Goal: Task Accomplishment & Management: Manage account settings

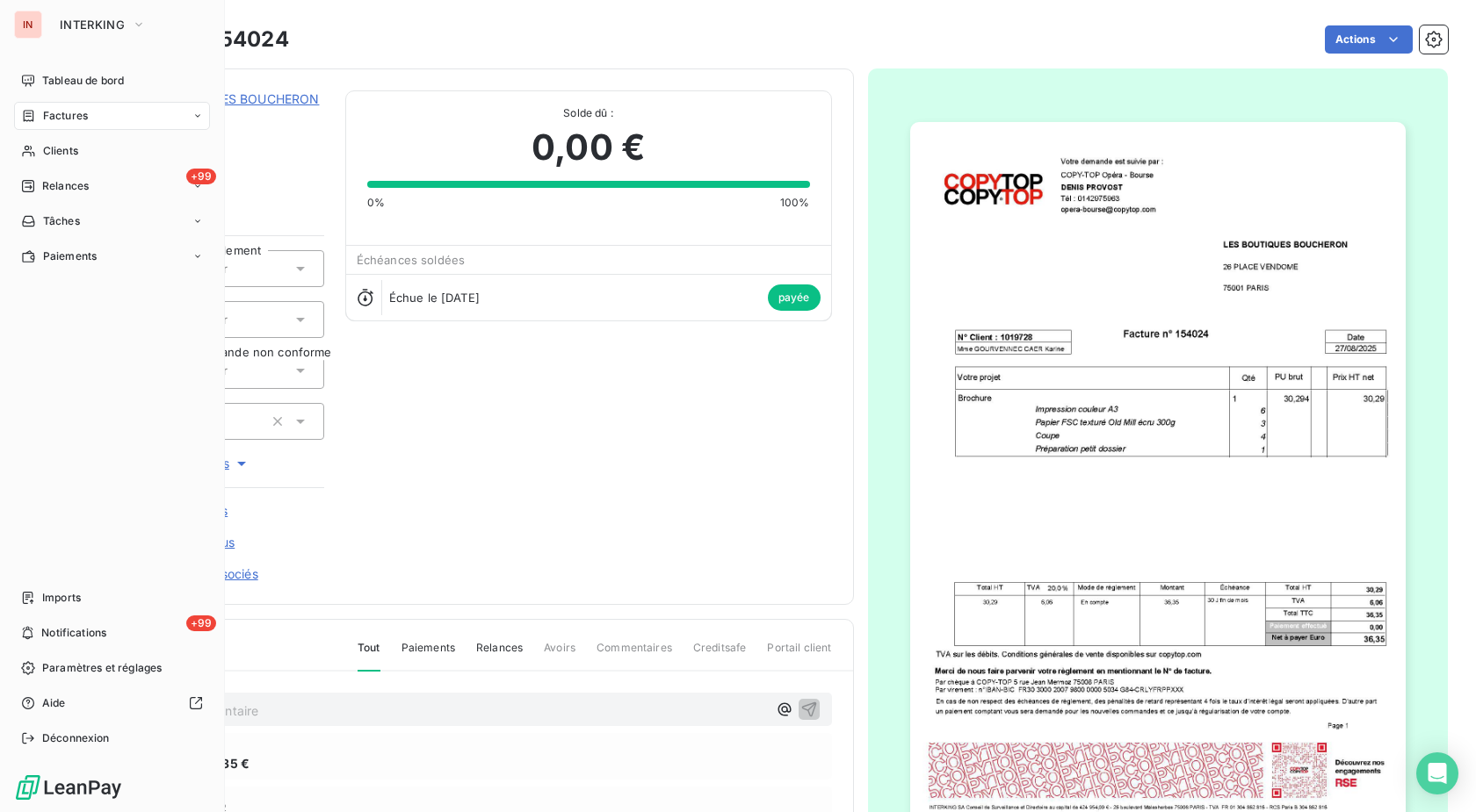
click at [53, 123] on span "Factures" at bounding box center [65, 116] width 45 height 15
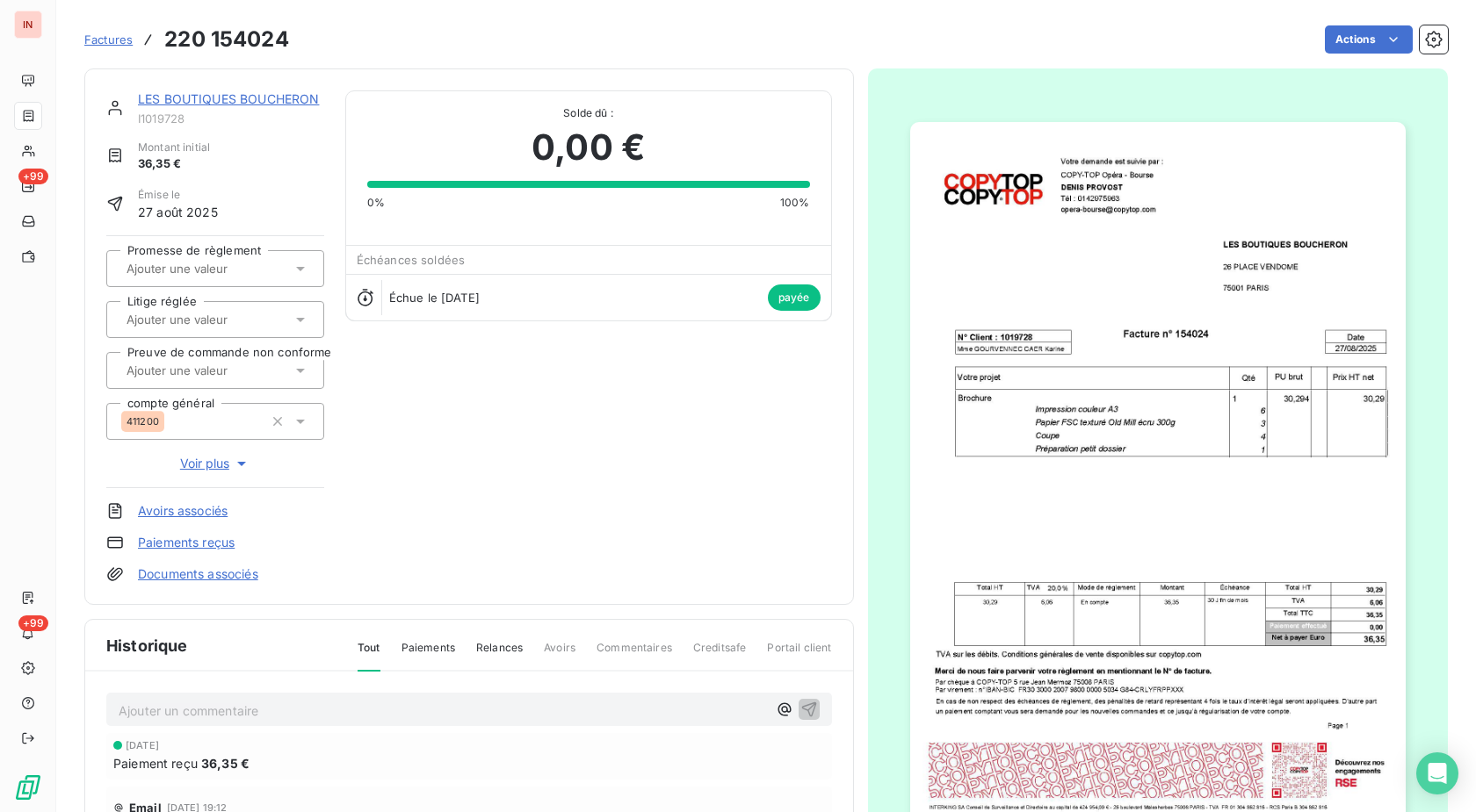
click at [116, 39] on span "Factures" at bounding box center [109, 39] width 48 height 14
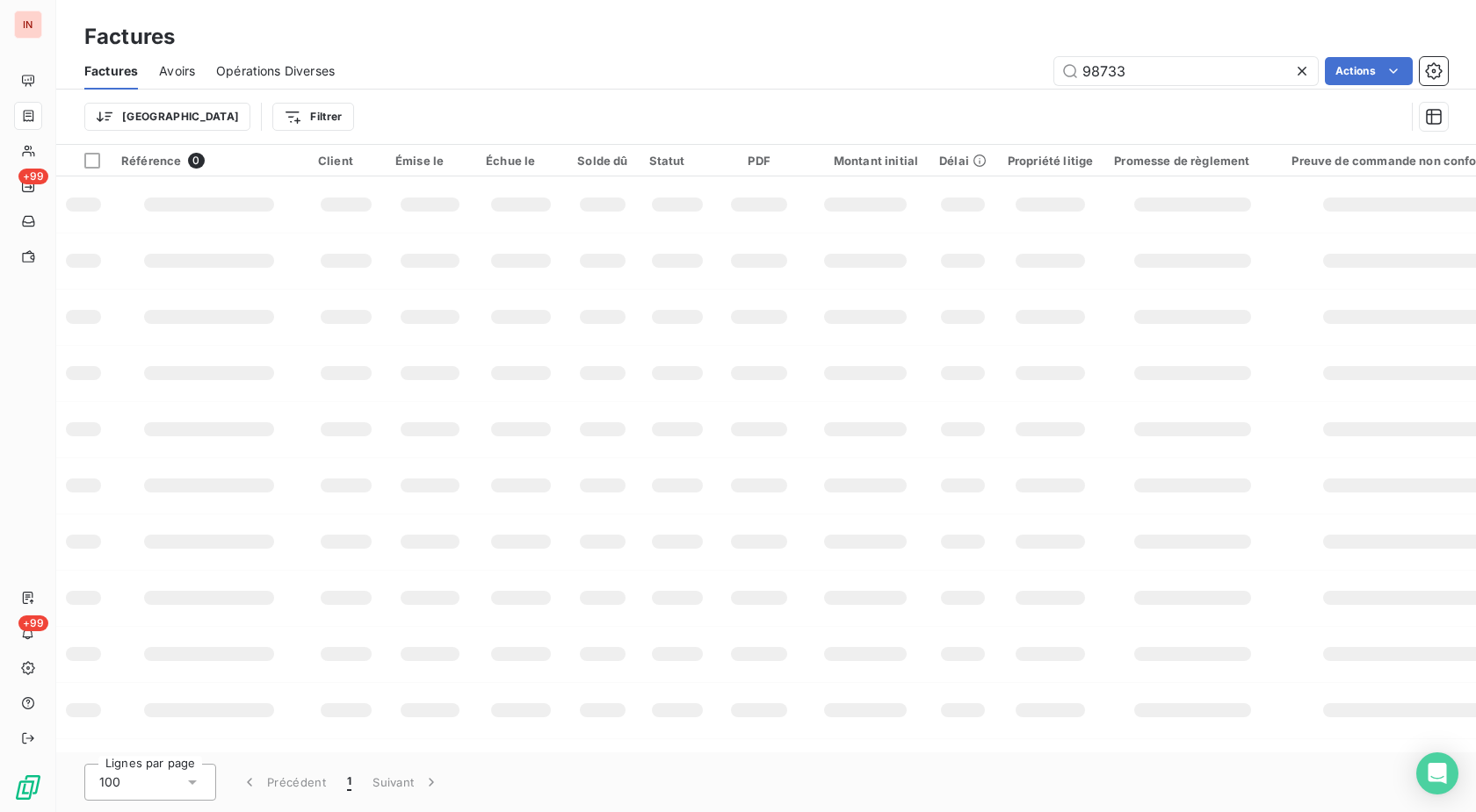
drag, startPoint x: 1155, startPoint y: 64, endPoint x: 937, endPoint y: 72, distance: 218.1
click at [1054, 69] on input "98733" at bounding box center [1186, 70] width 263 height 28
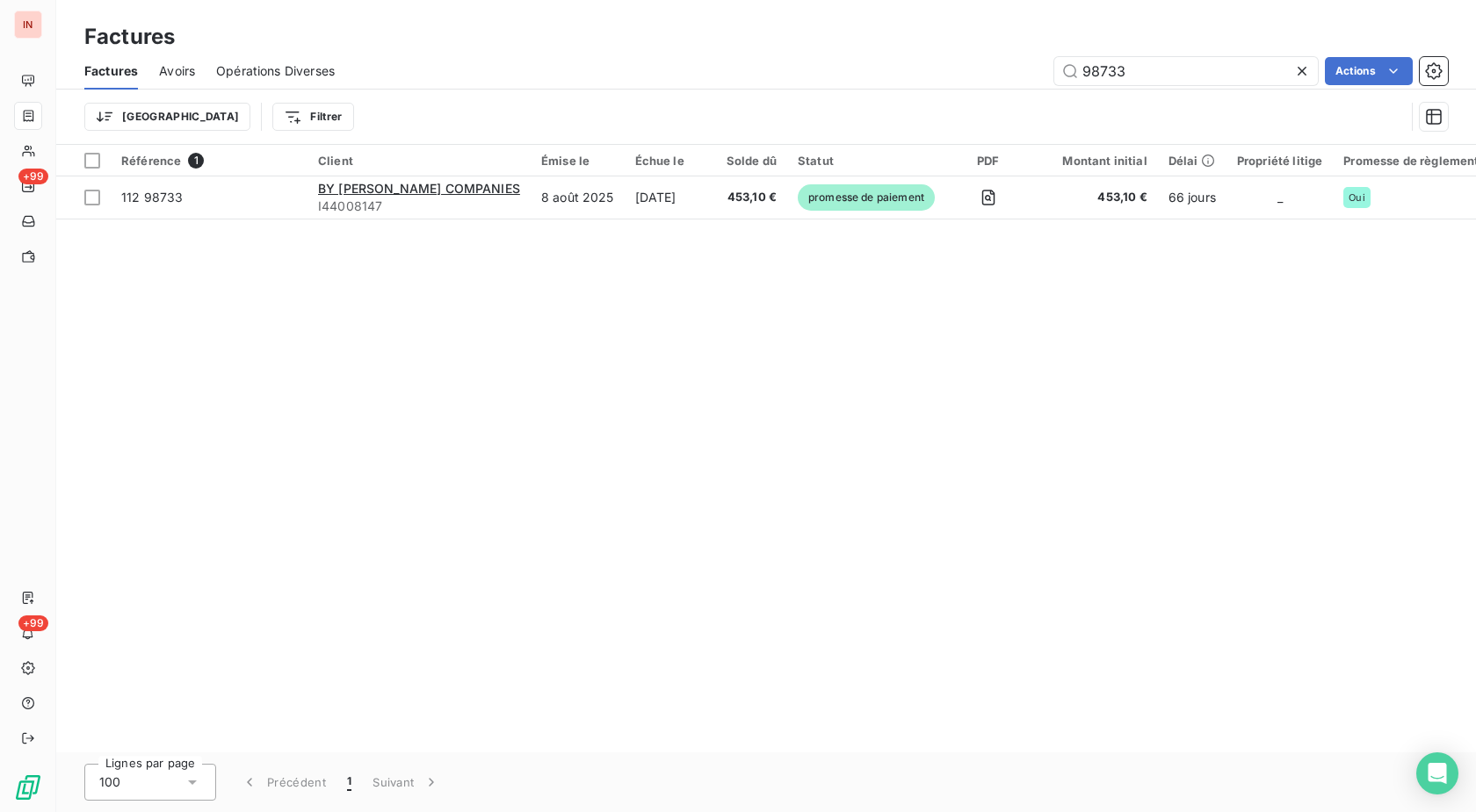
drag, startPoint x: 1129, startPoint y: 71, endPoint x: 896, endPoint y: 74, distance: 233.0
click at [1054, 72] on input "98733" at bounding box center [1186, 70] width 263 height 28
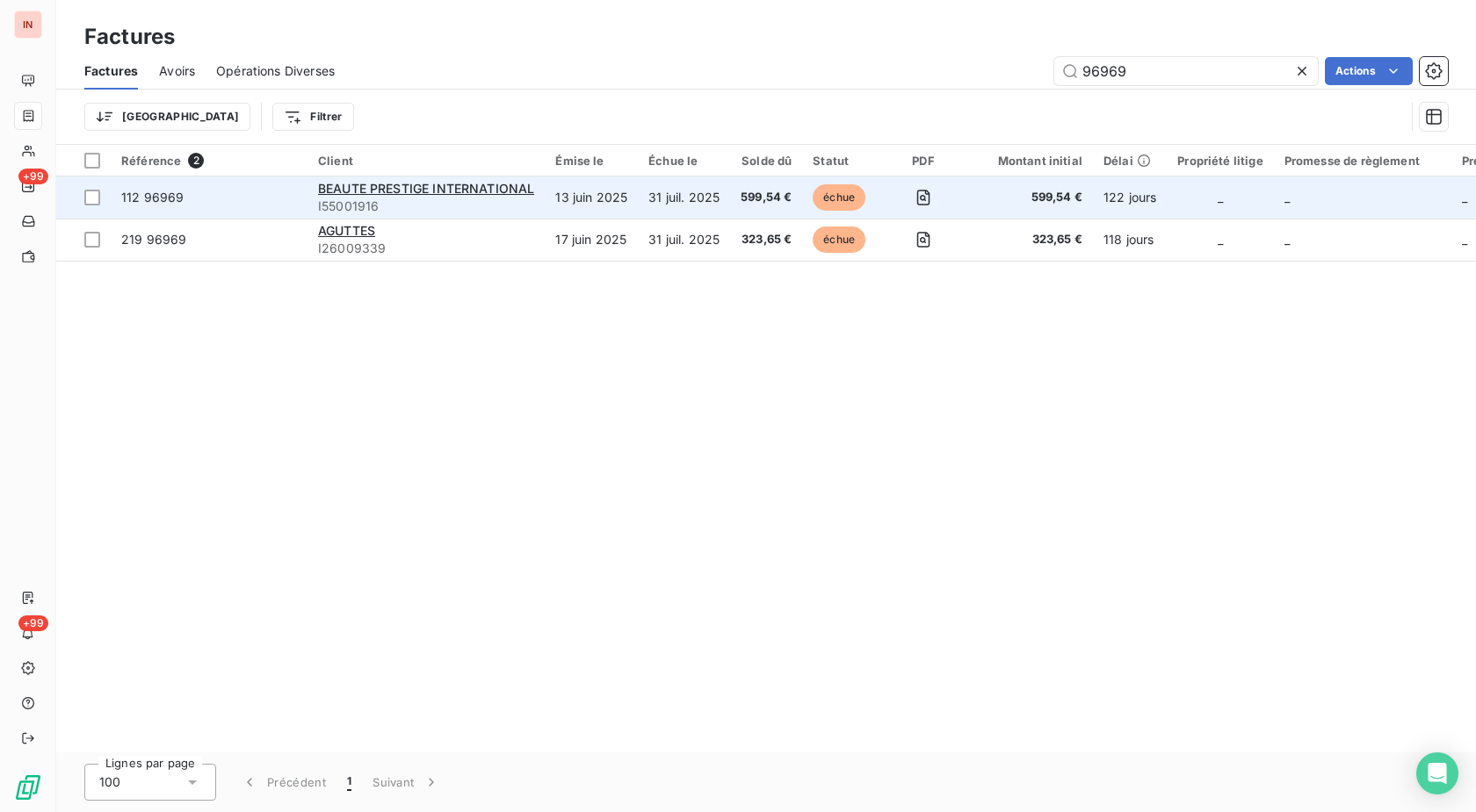
type input "96969"
click at [618, 190] on td "13 juin 2025" at bounding box center [591, 198] width 93 height 42
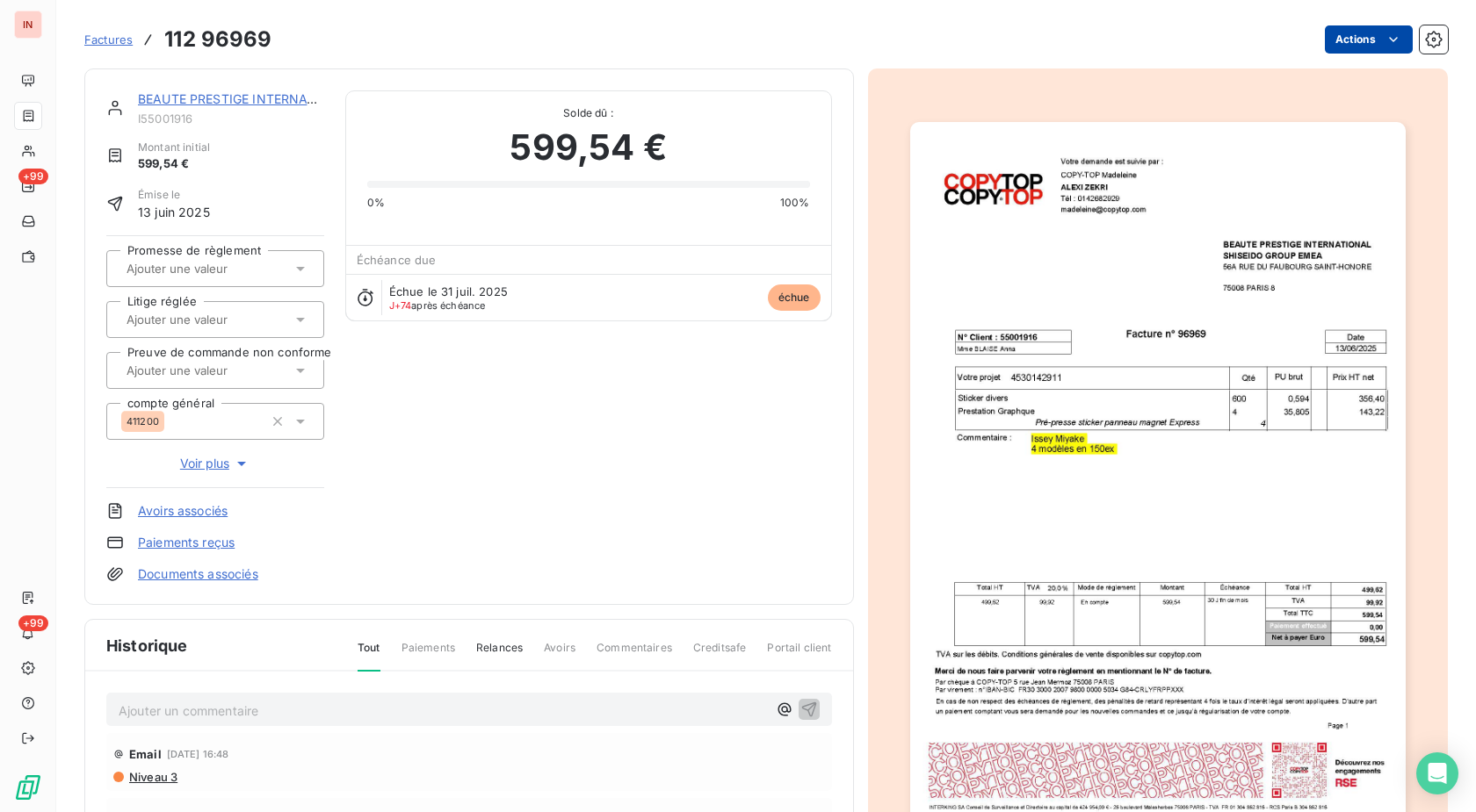
click at [1344, 40] on html "IN +99 +99 Factures 112 96969 Actions BEAUTE PRESTIGE INTERNATIONAL I55001916 M…" at bounding box center [738, 406] width 1476 height 812
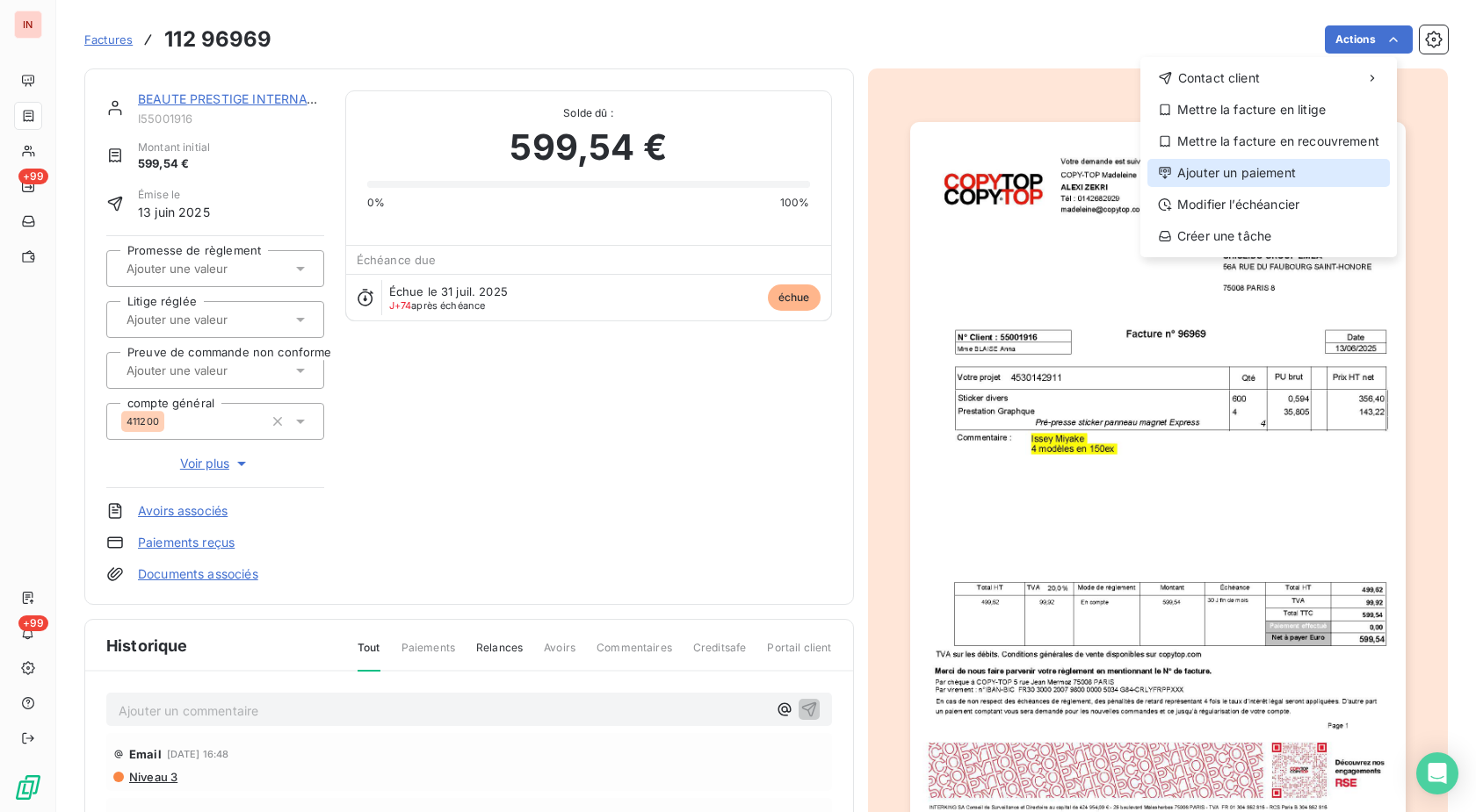
click at [1256, 175] on div "Ajouter un paiement" at bounding box center [1269, 173] width 242 height 28
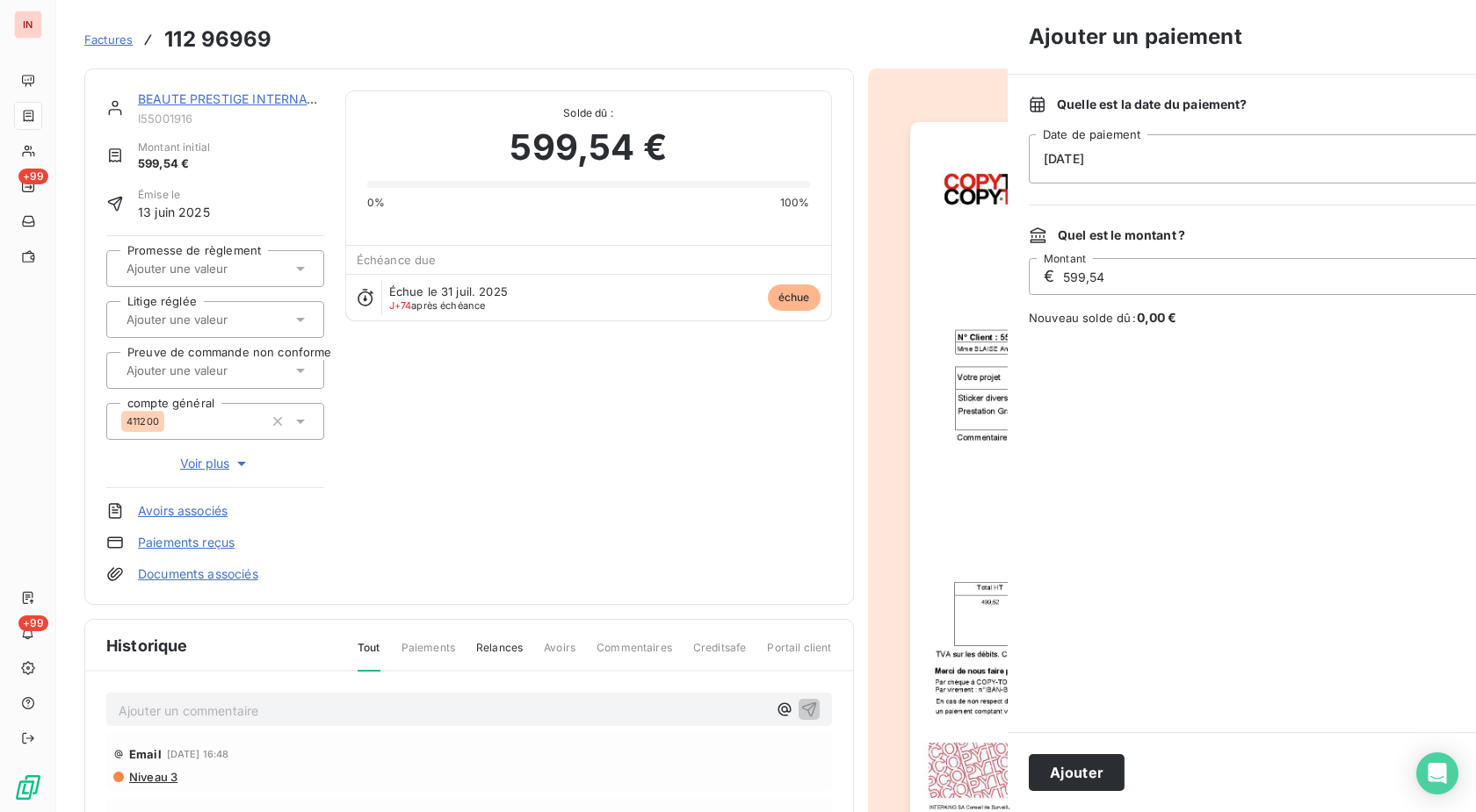
click at [1094, 165] on div "[DATE]" at bounding box center [1344, 158] width 633 height 49
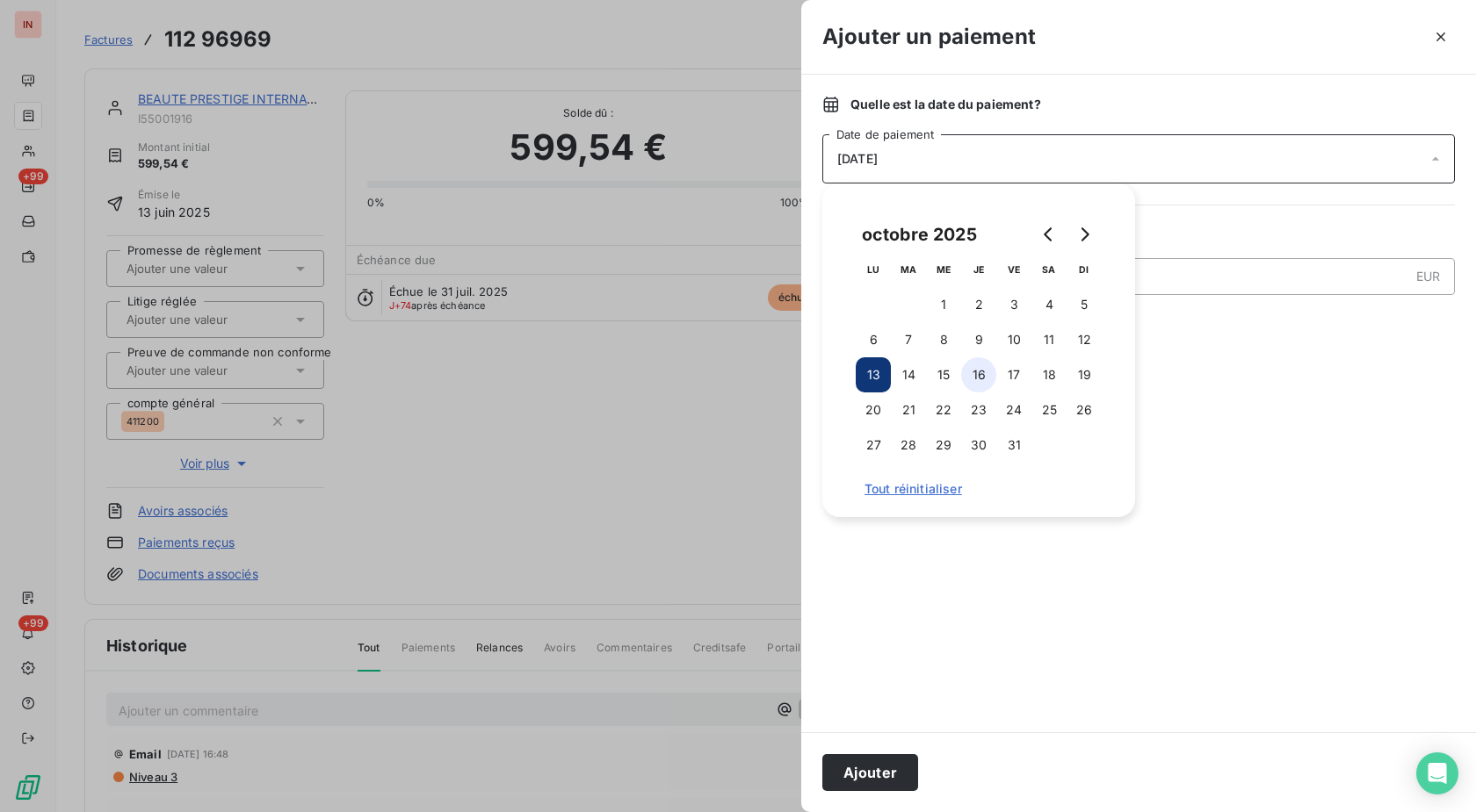
click at [984, 372] on button "16" at bounding box center [979, 374] width 36 height 36
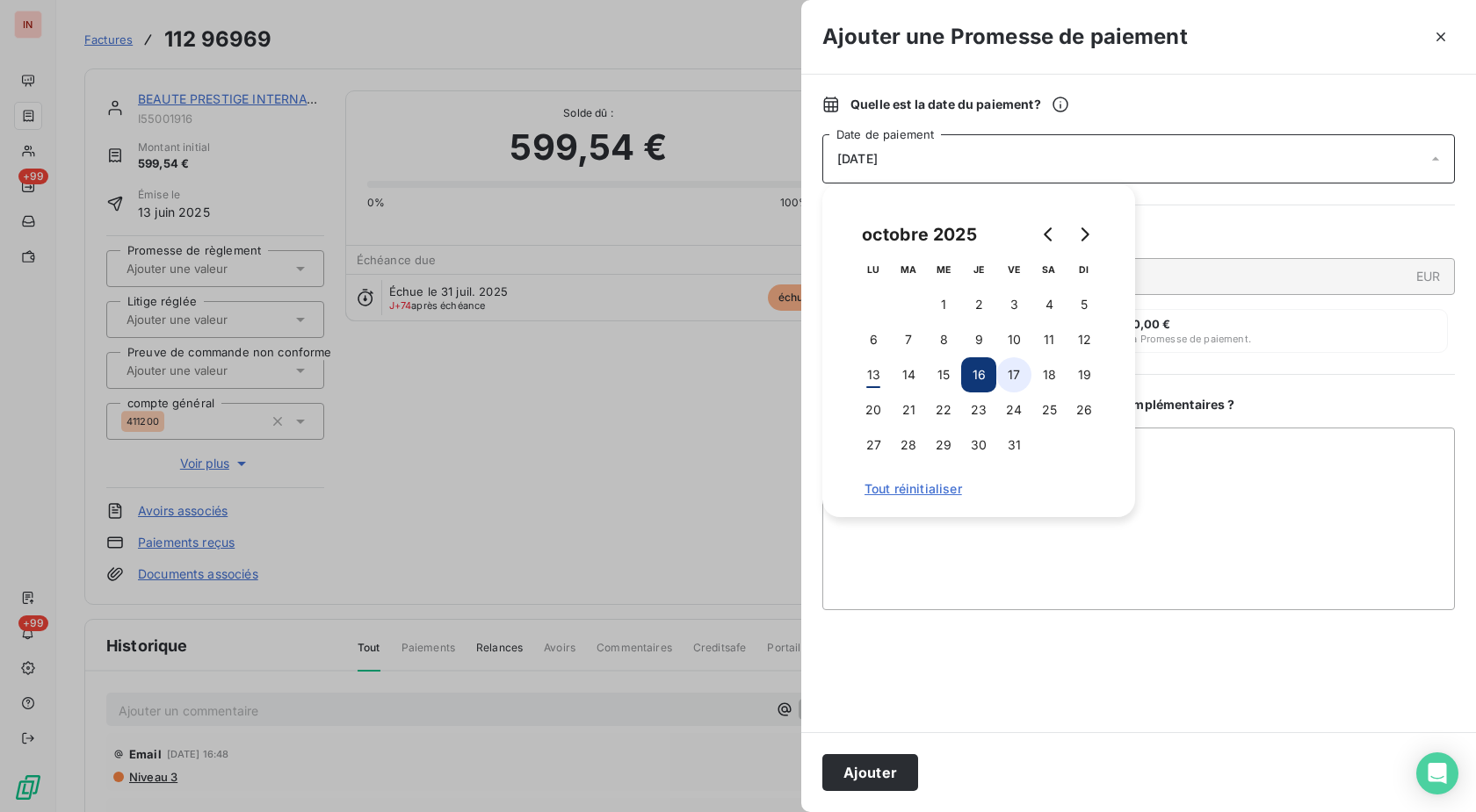
click at [1009, 376] on button "17" at bounding box center [1013, 374] width 36 height 36
click at [891, 768] on button "Ajouter" at bounding box center [870, 773] width 96 height 36
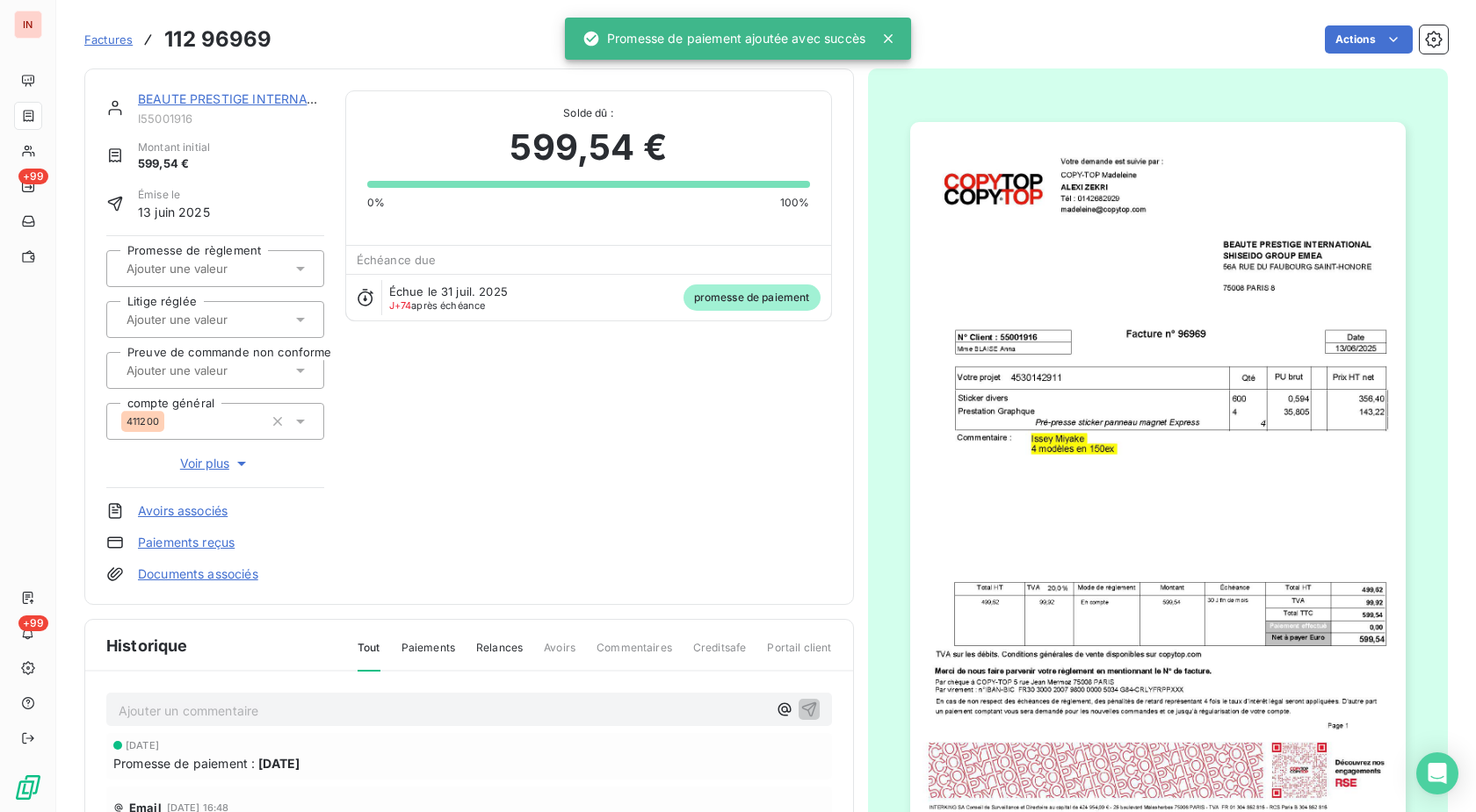
click at [250, 257] on div at bounding box center [206, 269] width 170 height 23
click at [230, 301] on div "Oui" at bounding box center [226, 315] width 169 height 28
